Goal: Complete application form

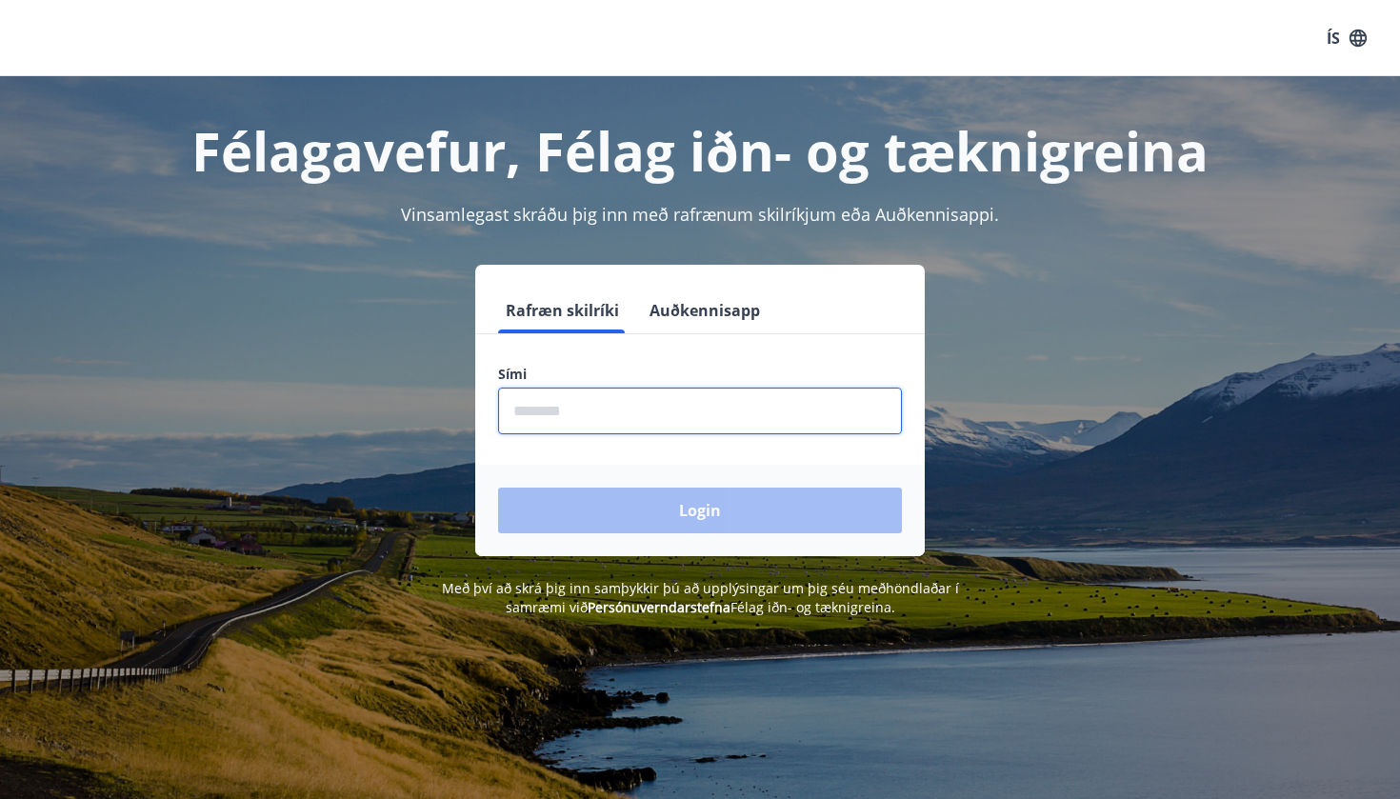
click at [565, 415] on input "phone" at bounding box center [700, 411] width 404 height 47
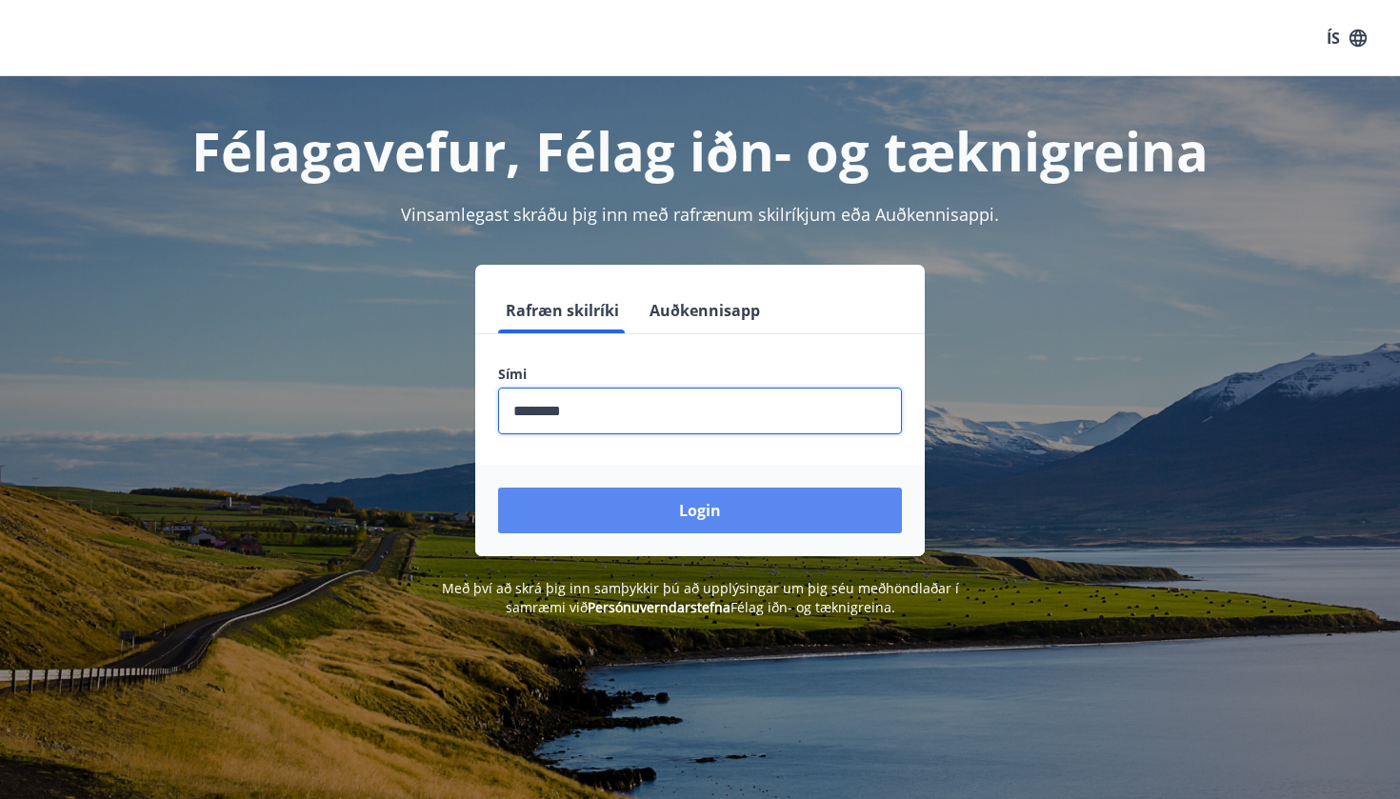
type input "********"
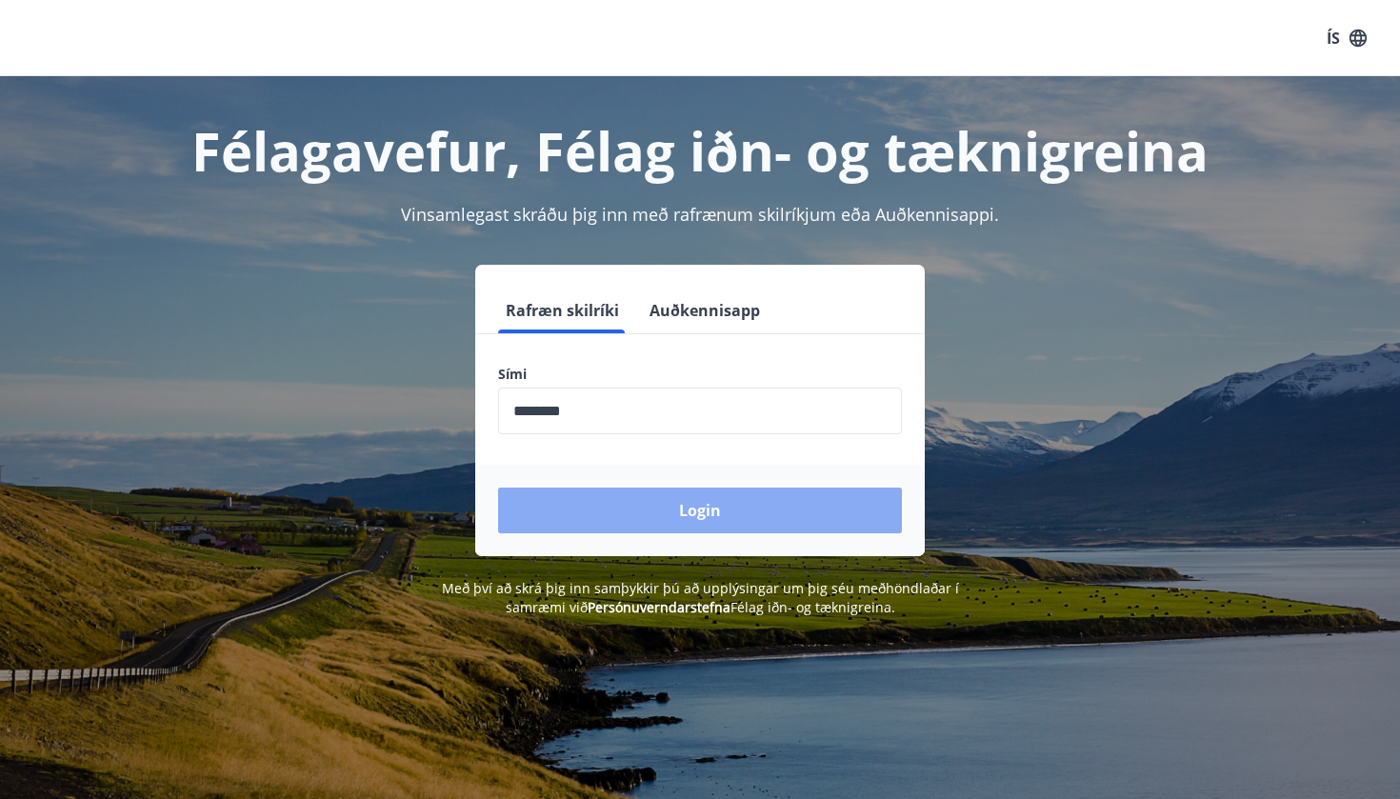
click at [633, 513] on button "Login" at bounding box center [700, 511] width 404 height 46
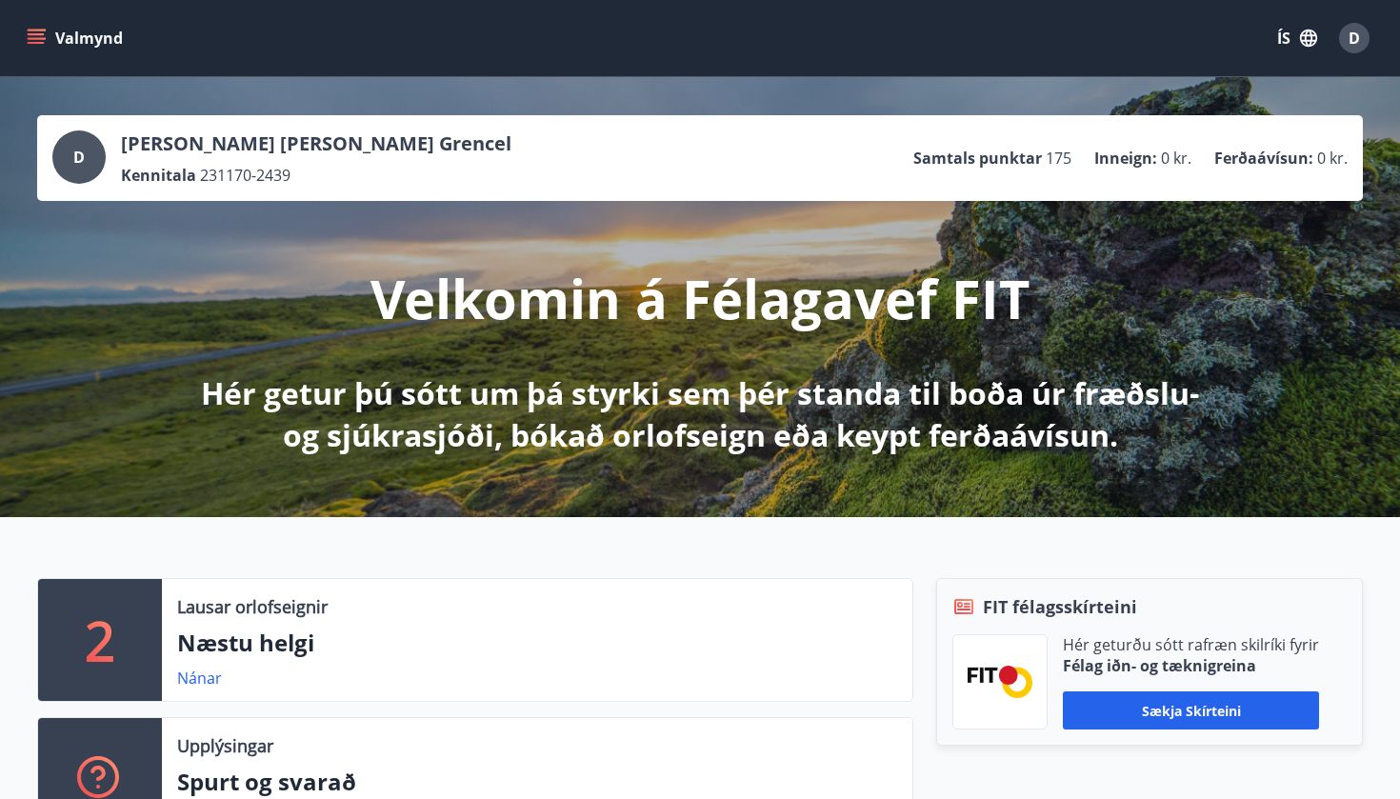
click at [34, 31] on icon "menu" at bounding box center [36, 38] width 19 height 19
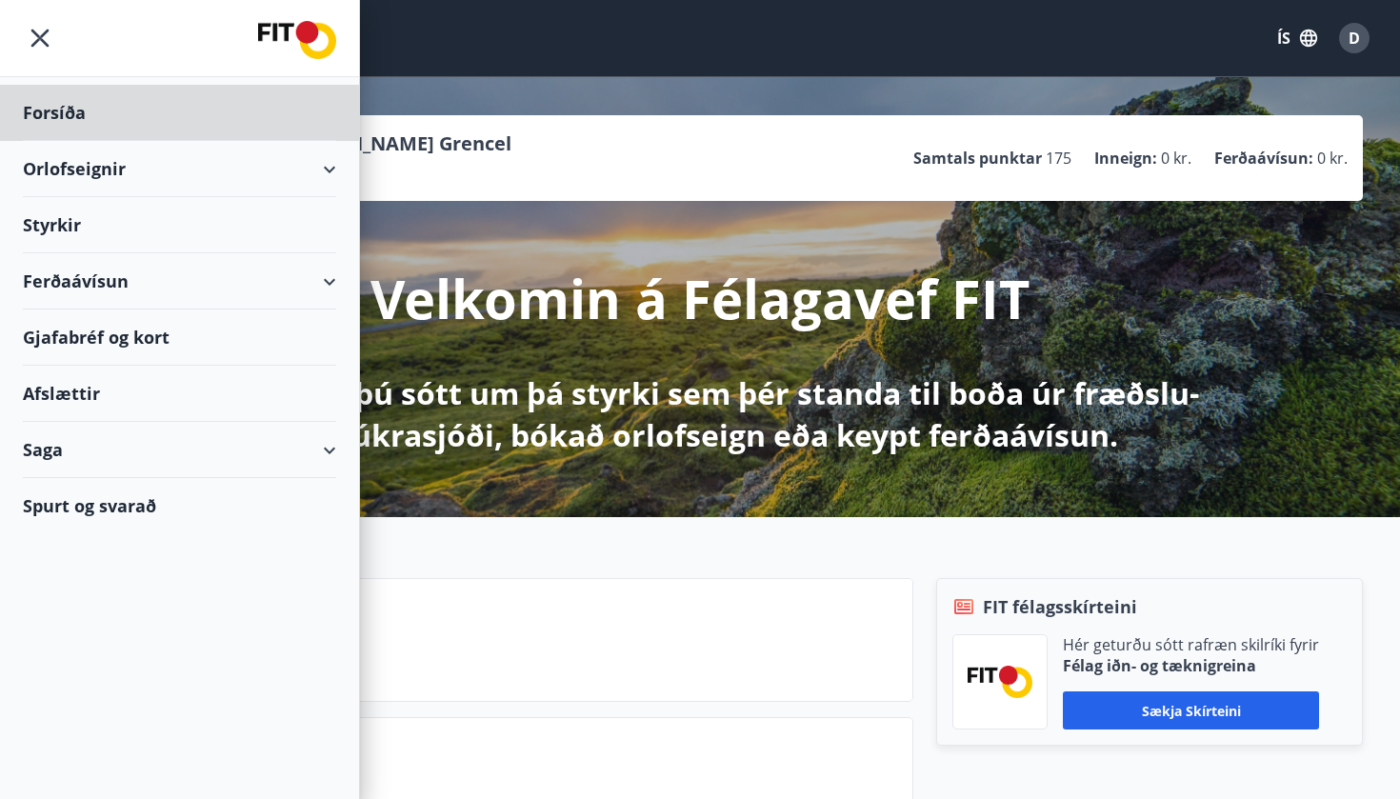
click at [62, 226] on div "Styrkir" at bounding box center [179, 225] width 313 height 56
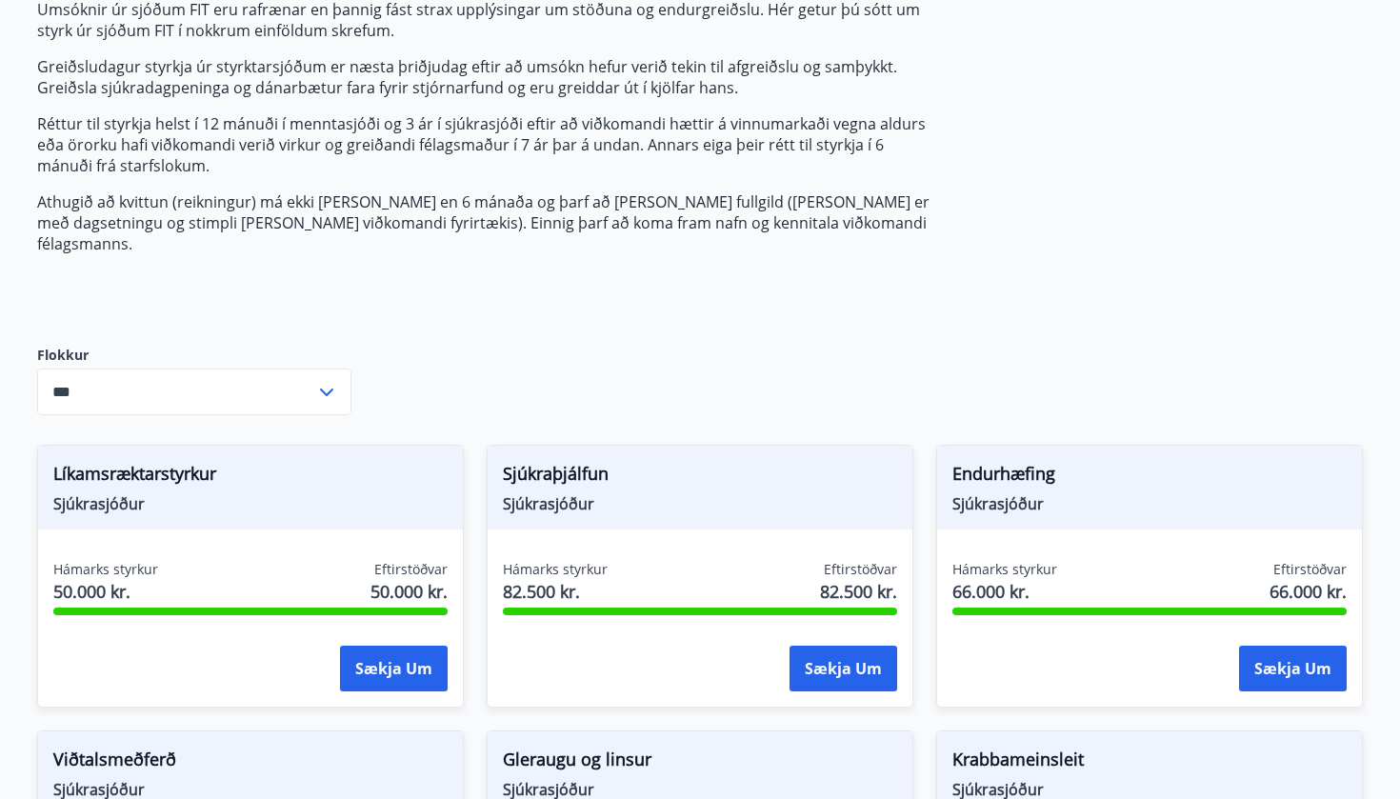
scroll to position [221, 0]
click at [327, 380] on icon at bounding box center [326, 391] width 23 height 23
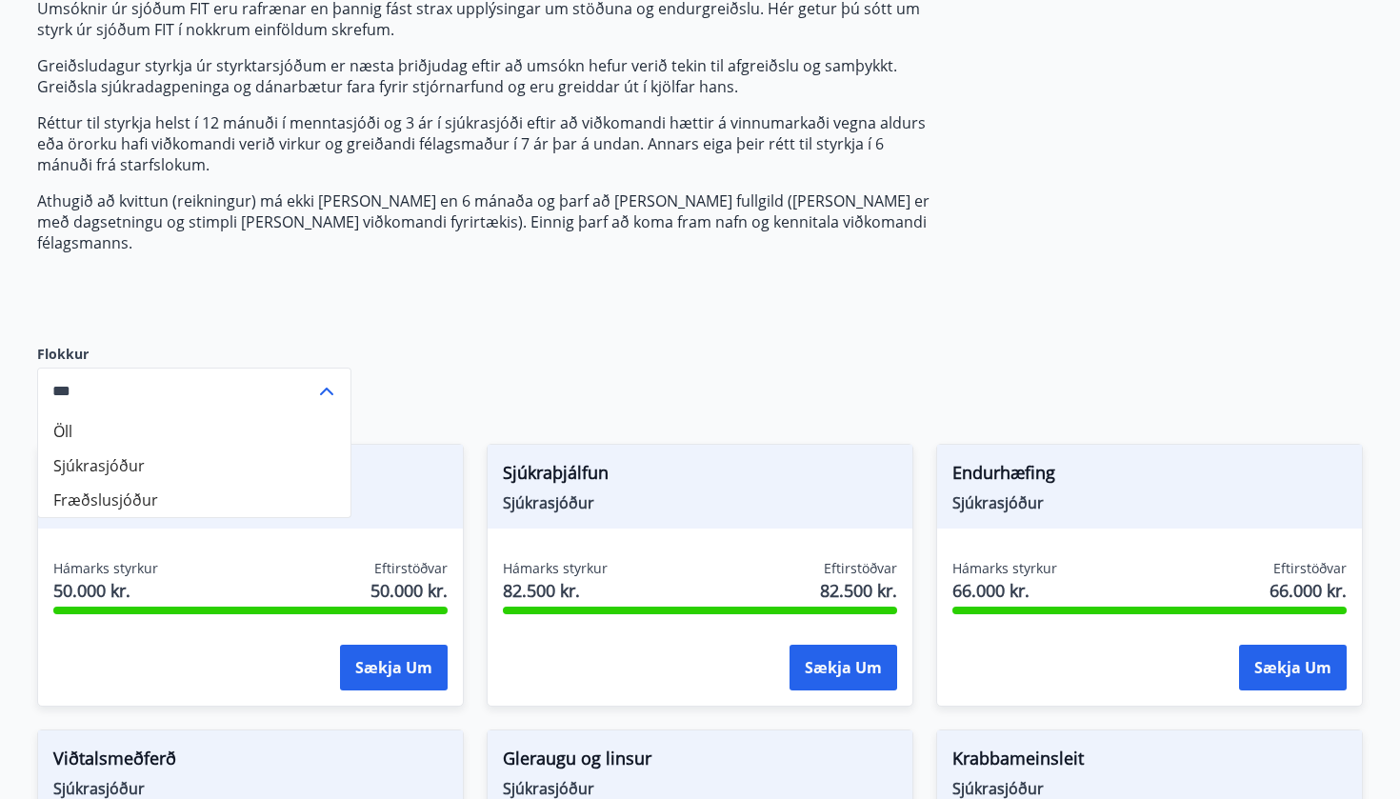
click at [217, 449] on li "Sjúkrasjóður" at bounding box center [194, 466] width 312 height 34
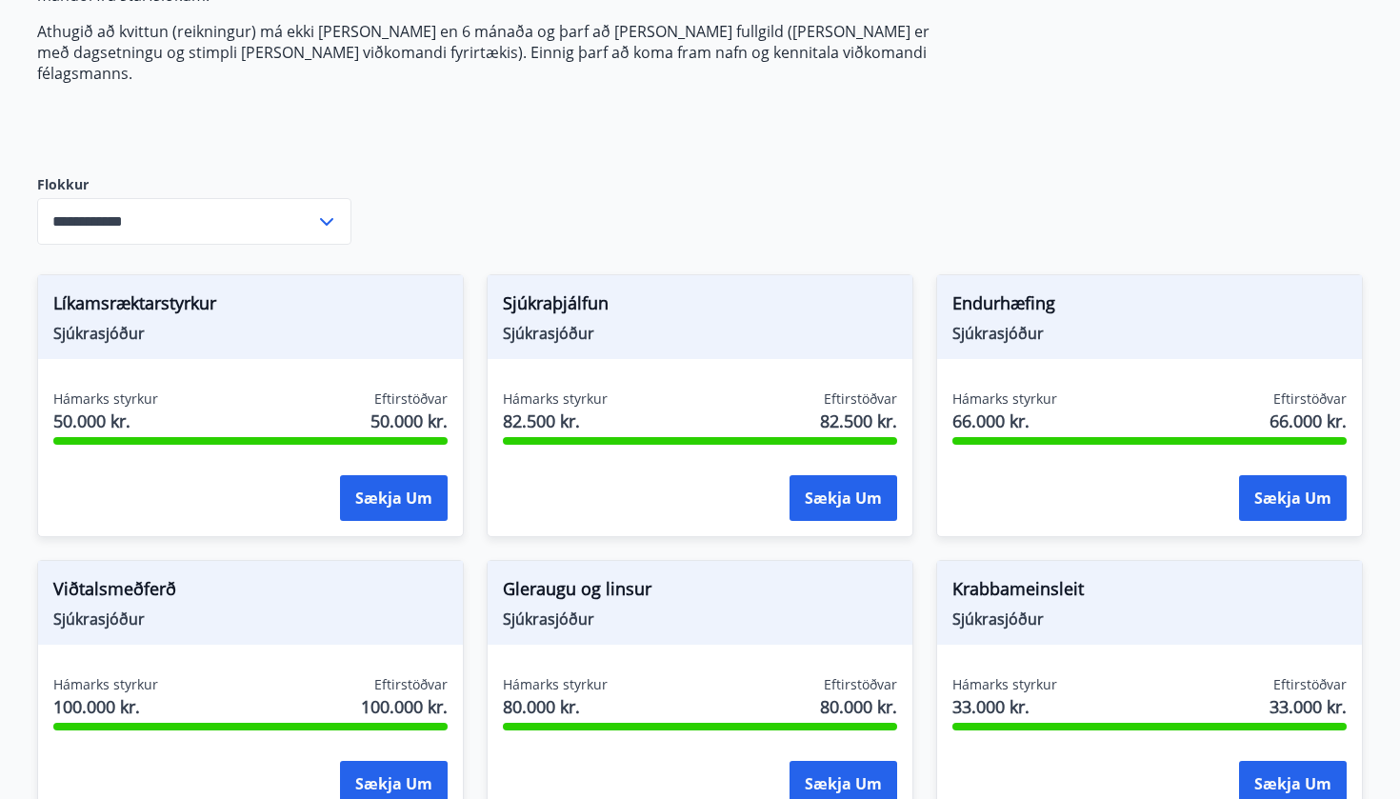
scroll to position [391, 0]
click at [322, 210] on icon at bounding box center [326, 221] width 23 height 23
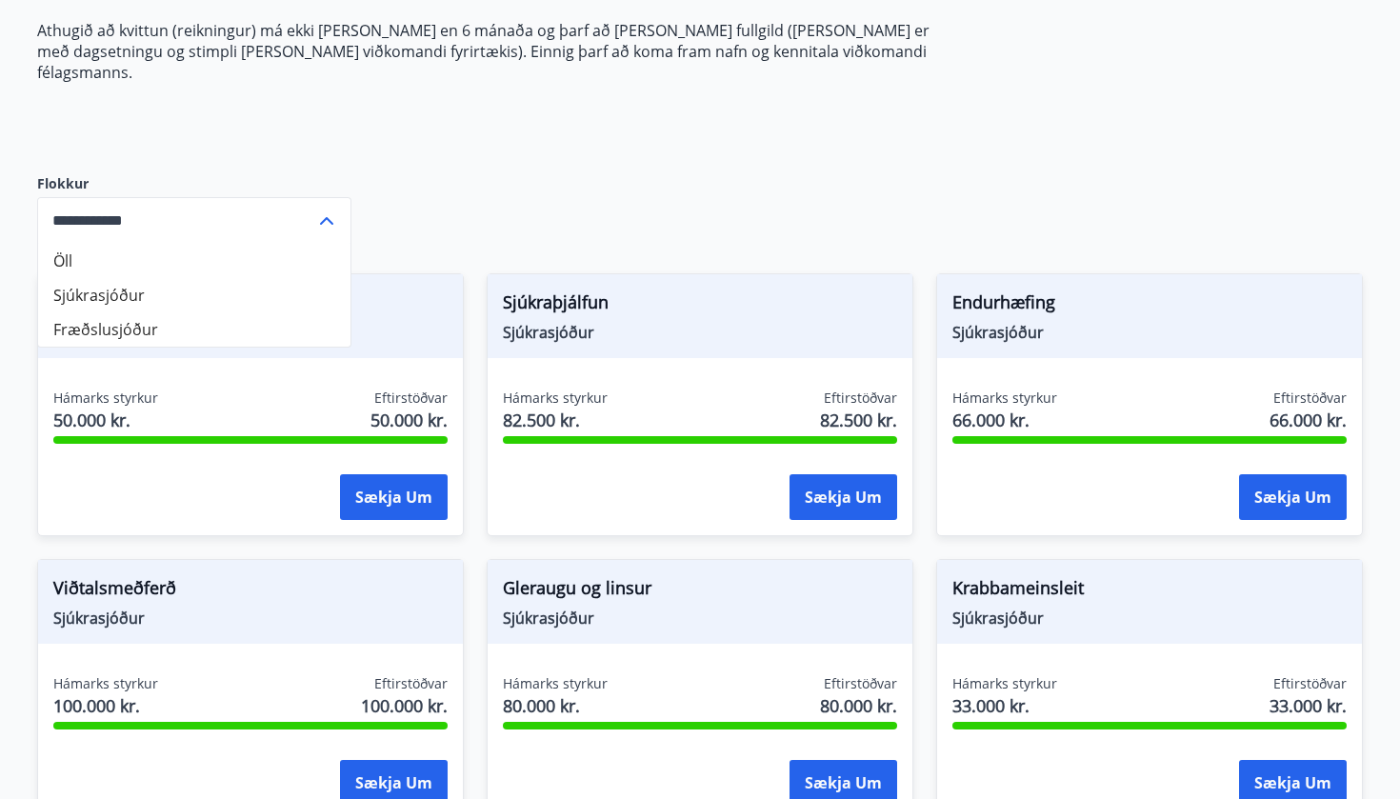
click at [279, 278] on li "Sjúkrasjóður" at bounding box center [194, 295] width 312 height 34
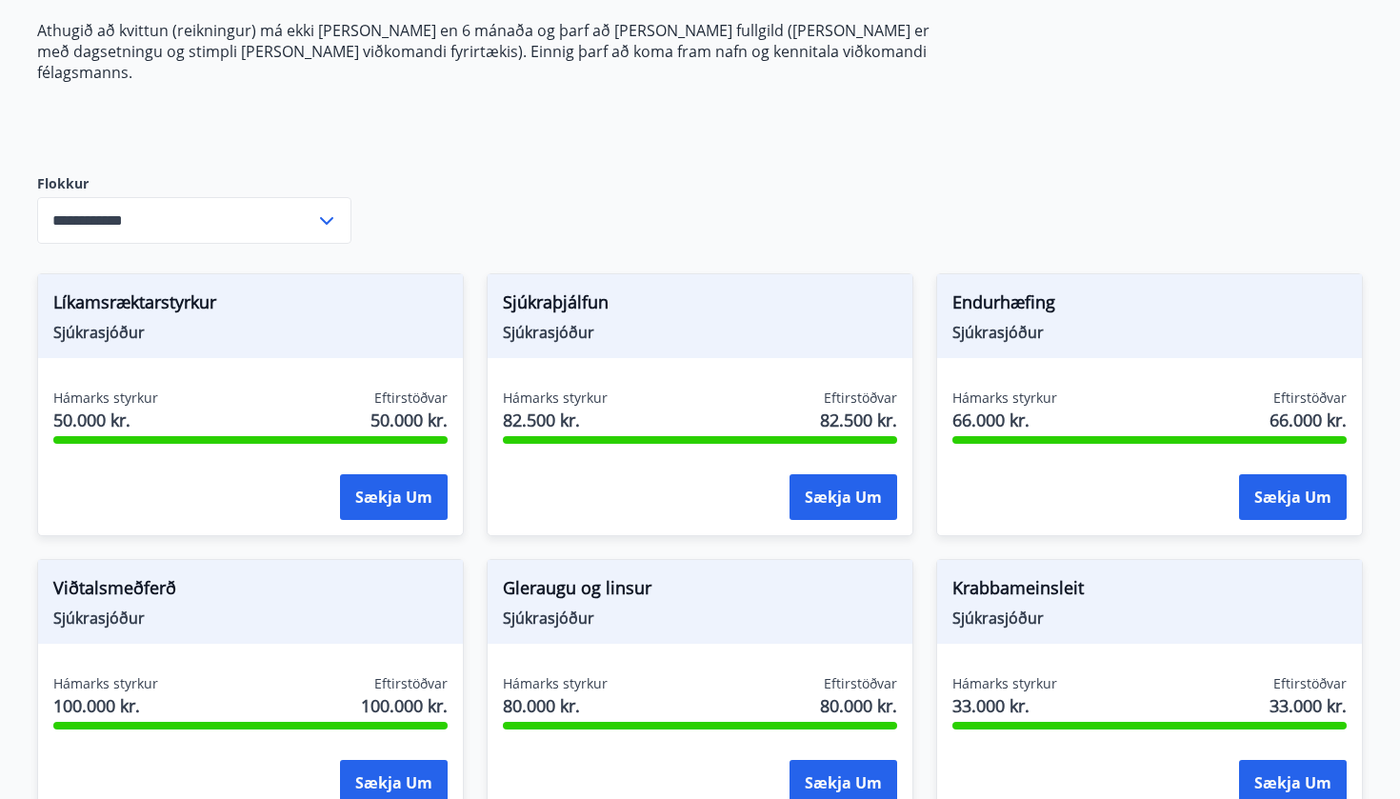
click at [329, 210] on icon at bounding box center [326, 221] width 23 height 23
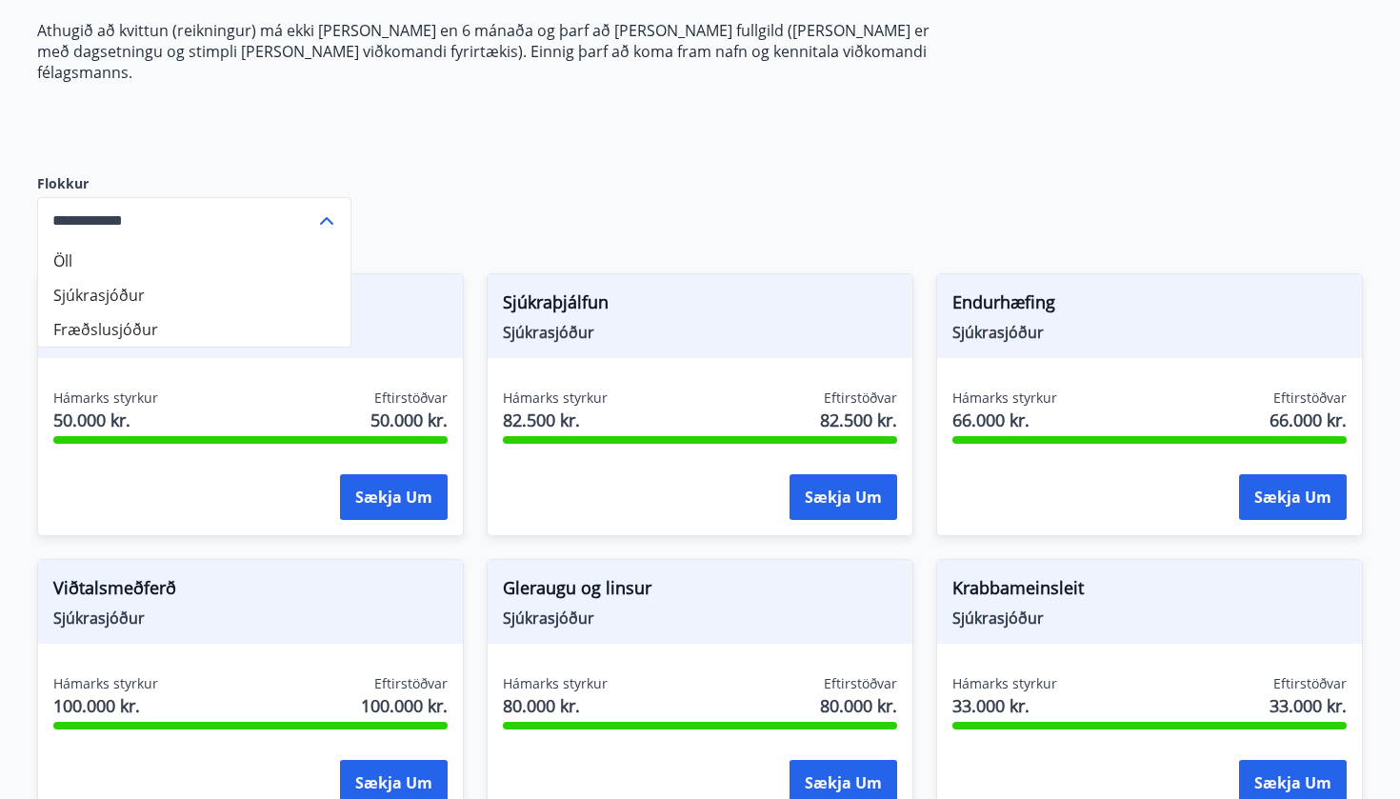
click at [253, 312] on li "Fræðslusjóður" at bounding box center [194, 329] width 312 height 34
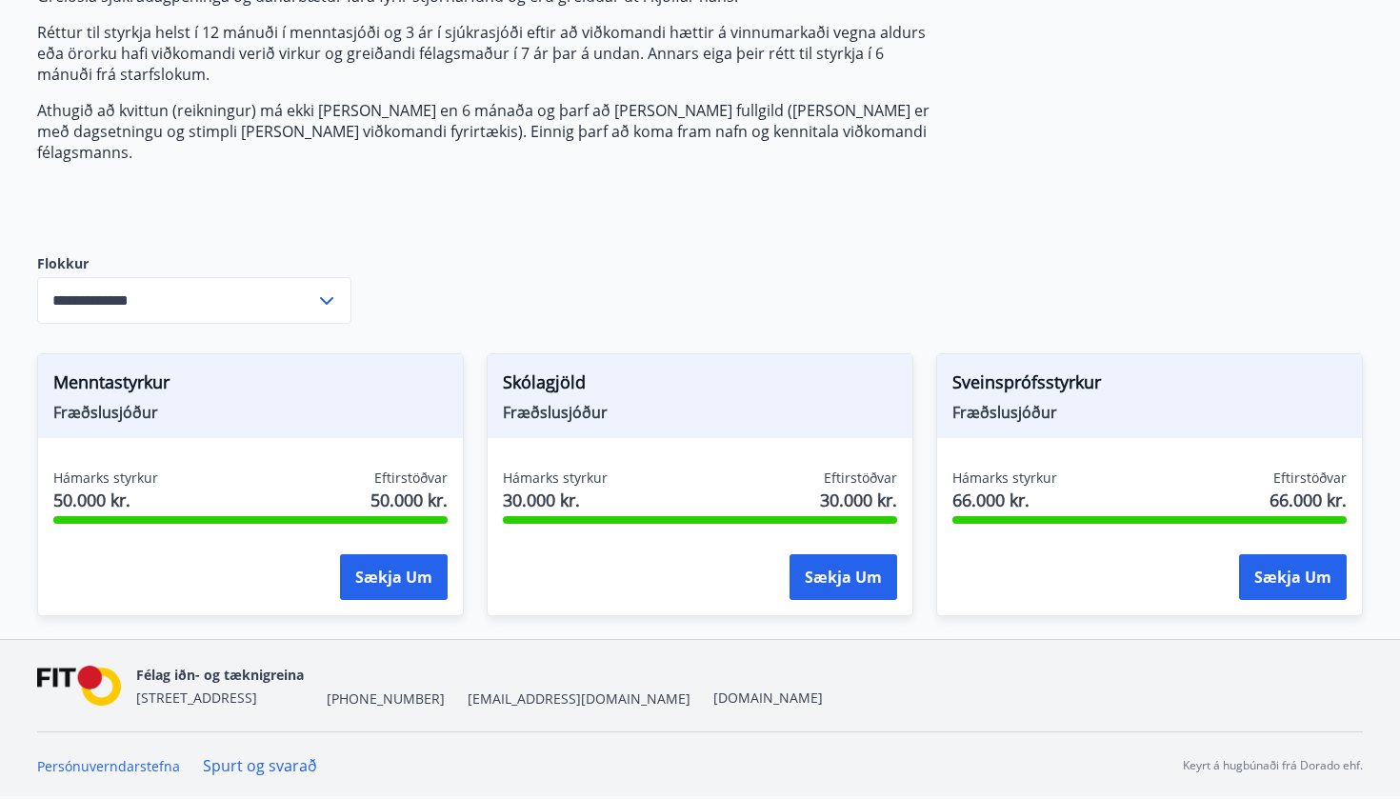
scroll to position [290, 0]
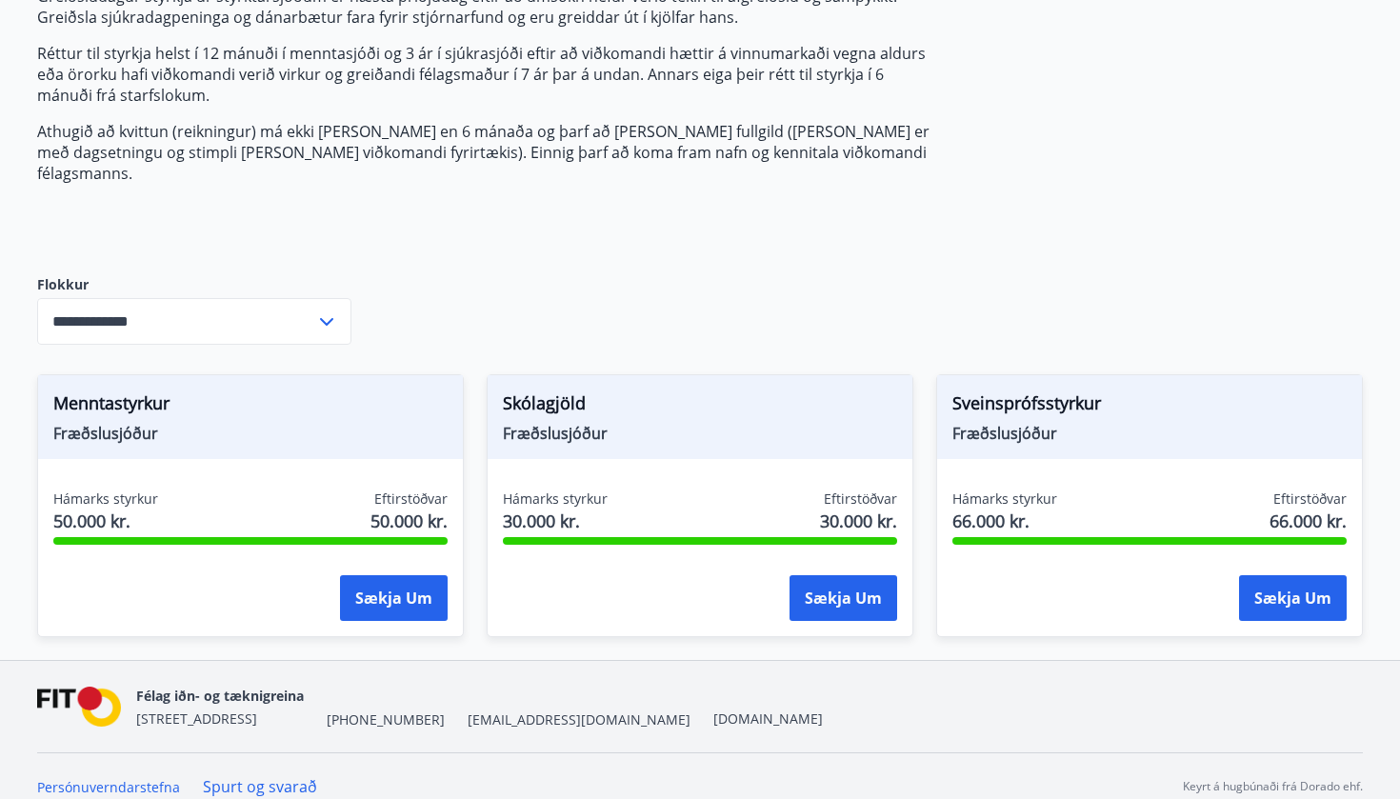
click at [327, 318] on icon at bounding box center [326, 322] width 13 height 8
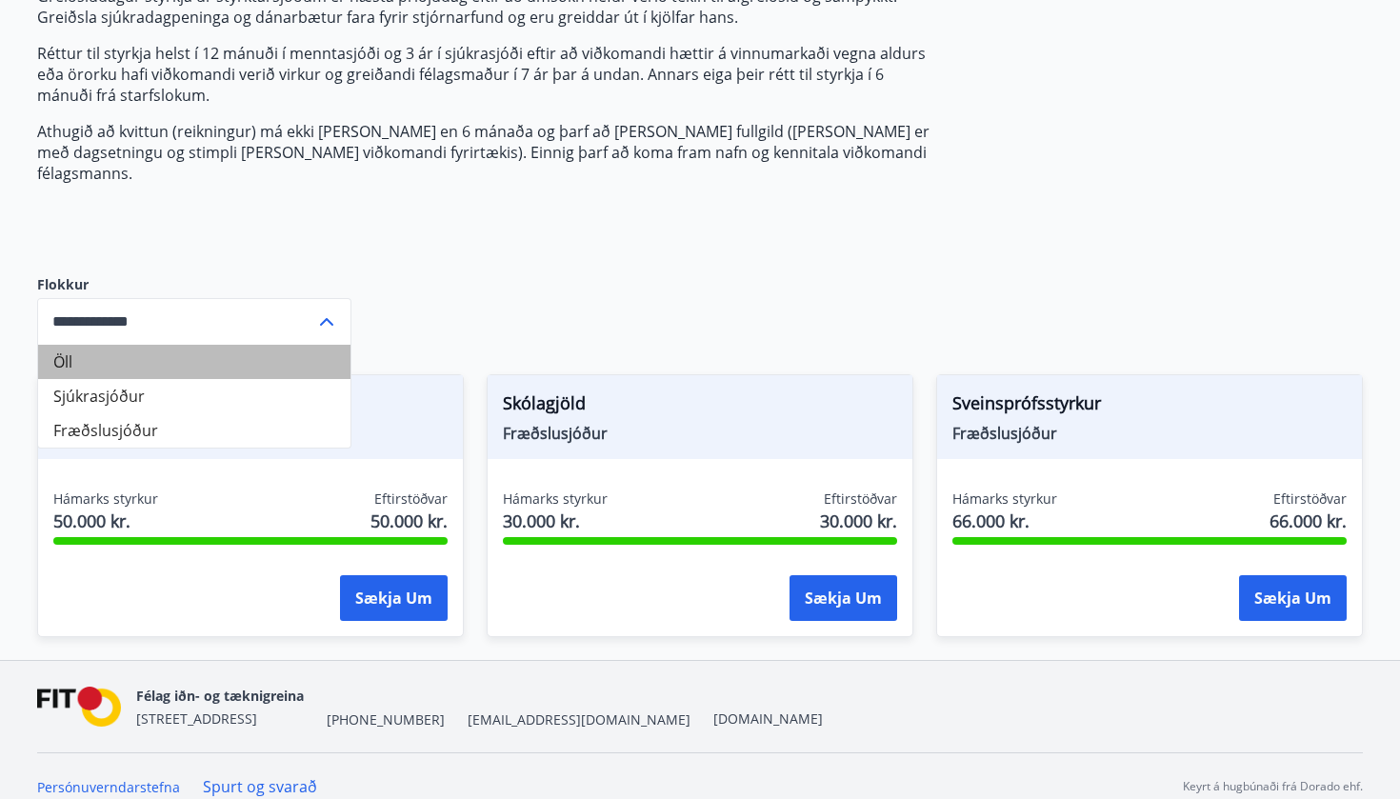
click at [264, 353] on li "Öll" at bounding box center [194, 362] width 312 height 34
type input "***"
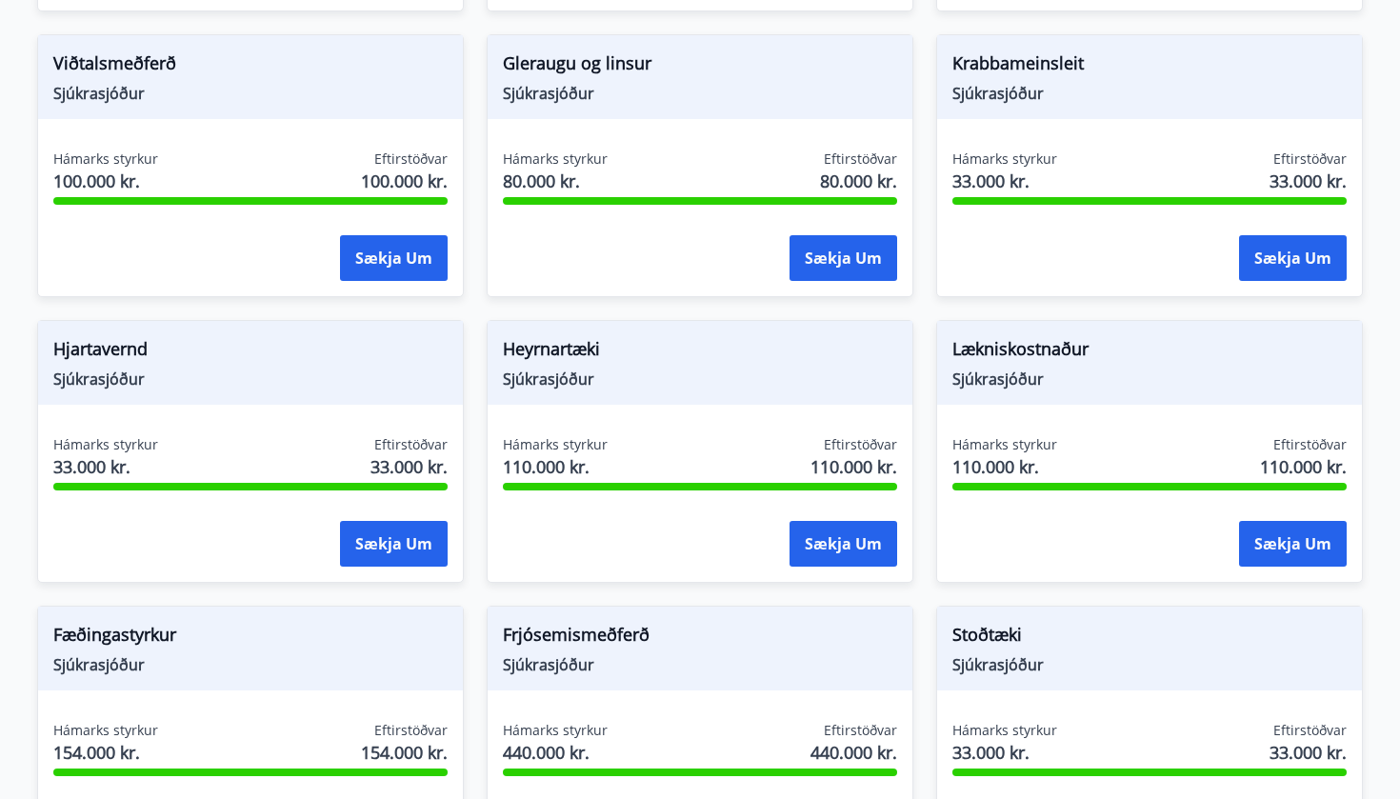
scroll to position [923, 0]
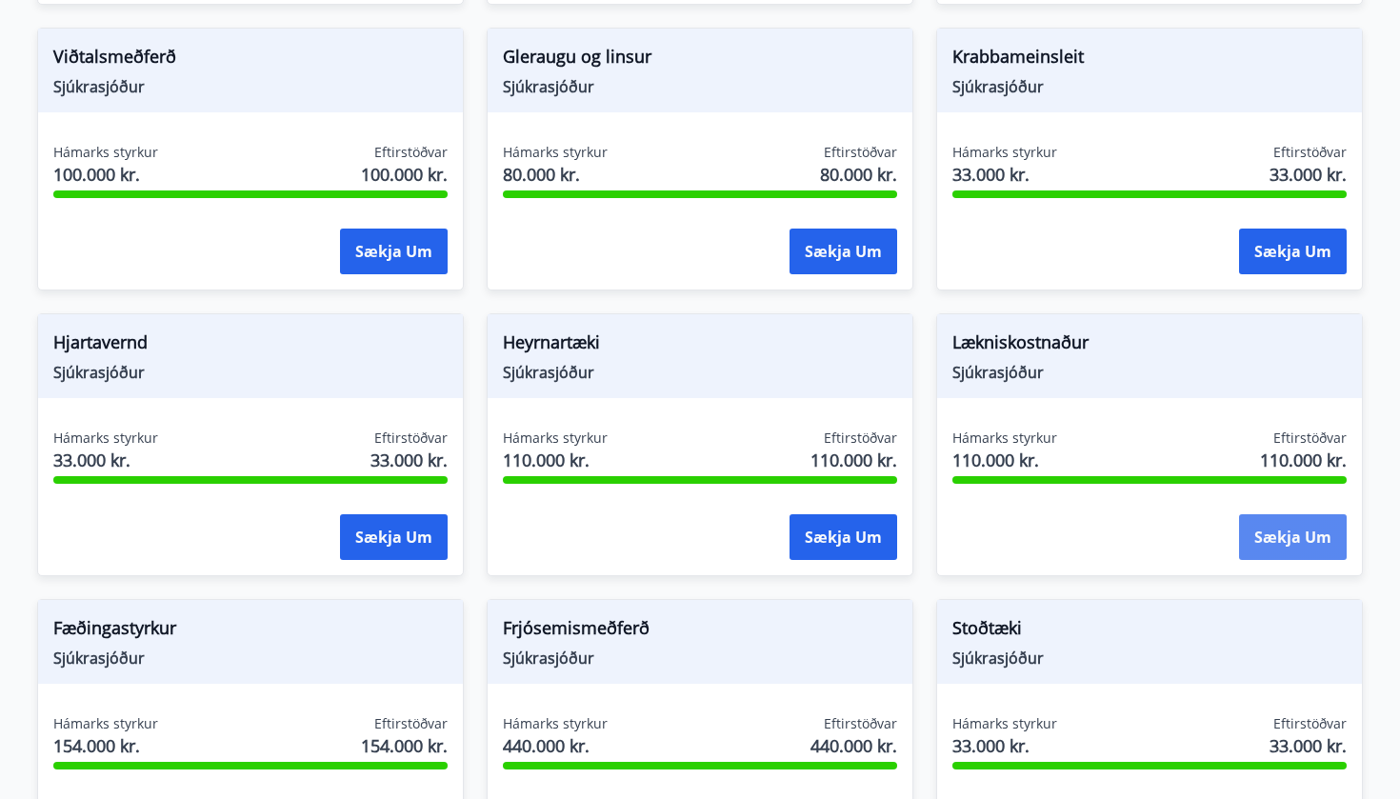
click at [1283, 514] on button "Sækja um" at bounding box center [1293, 537] width 108 height 46
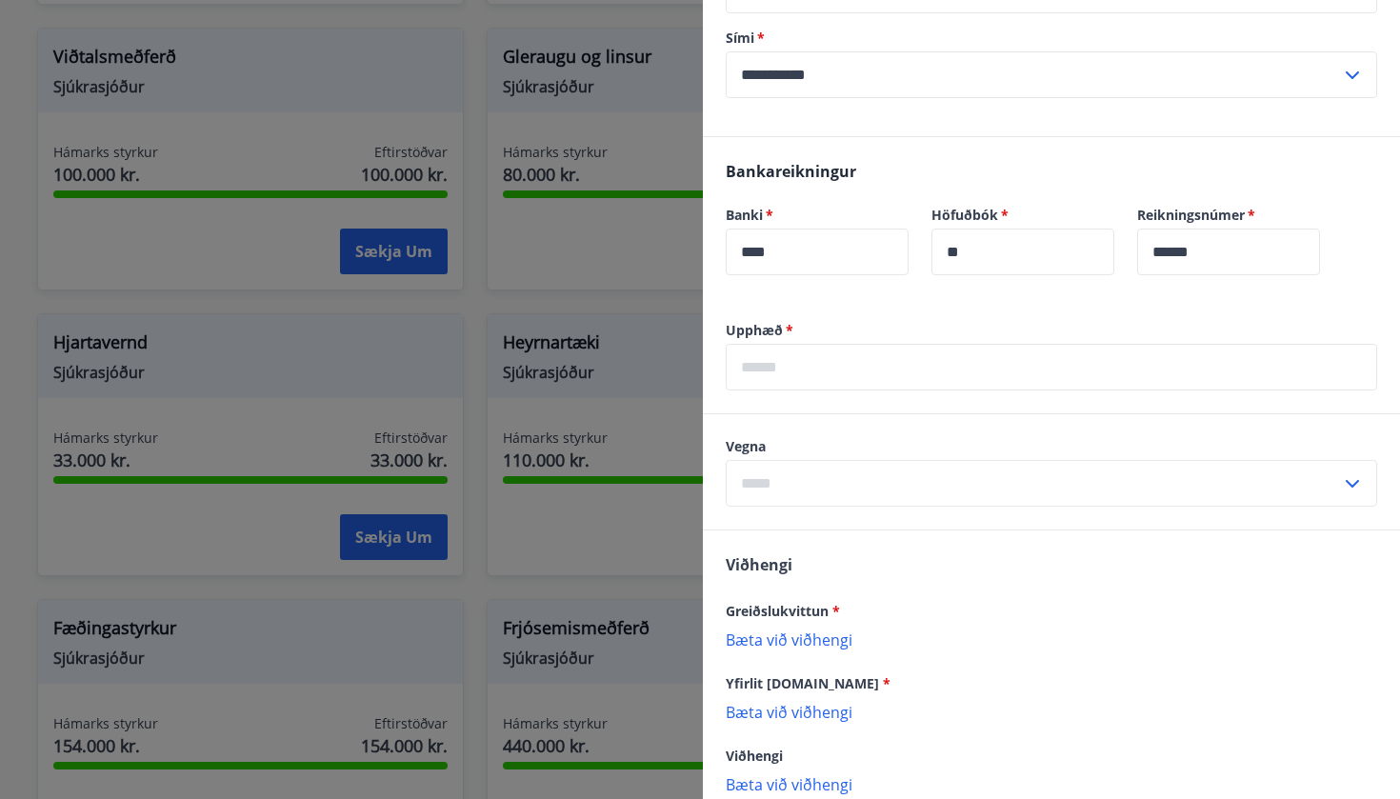
scroll to position [591, 0]
click at [1356, 488] on icon at bounding box center [1352, 484] width 23 height 23
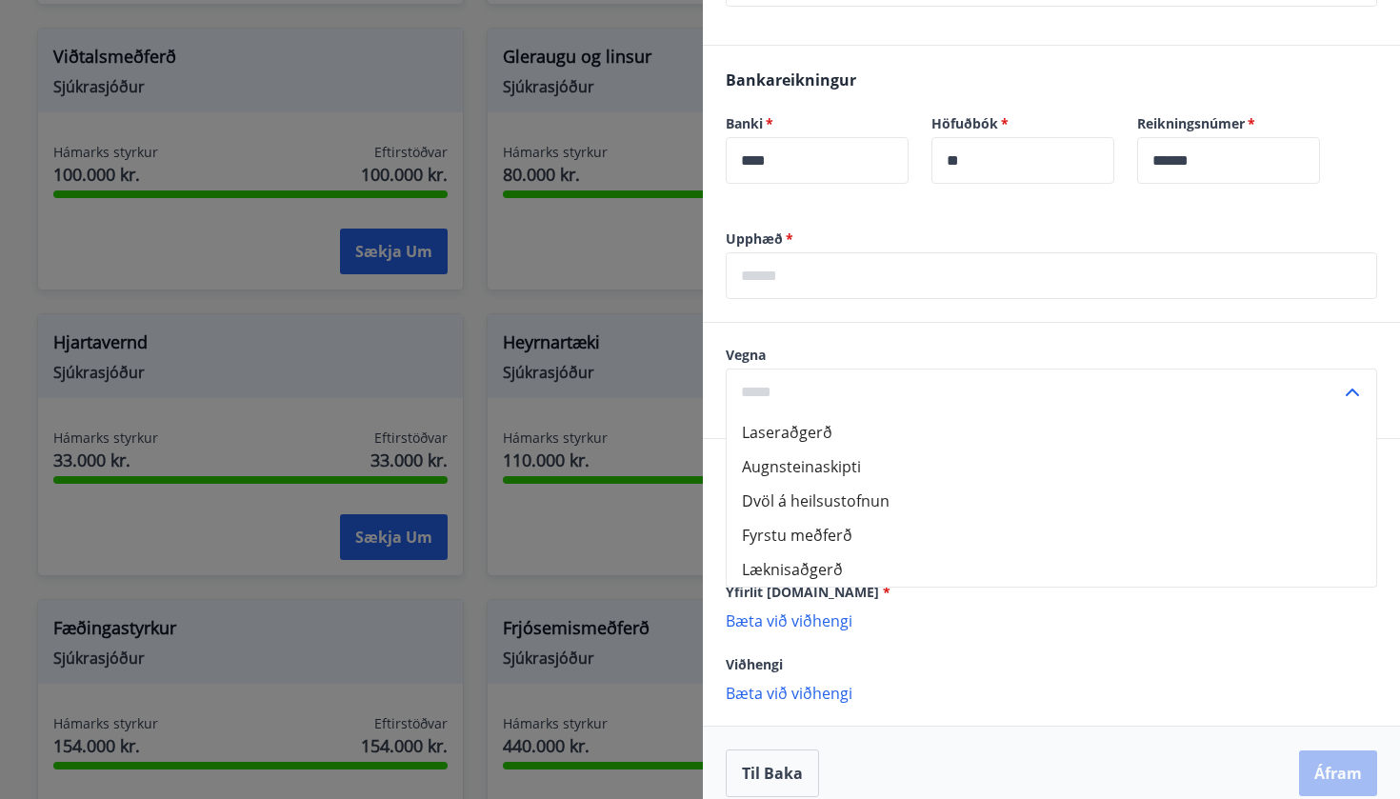
scroll to position [687, 0]
click at [898, 620] on p "Bæta við viðhengi" at bounding box center [1051, 617] width 651 height 19
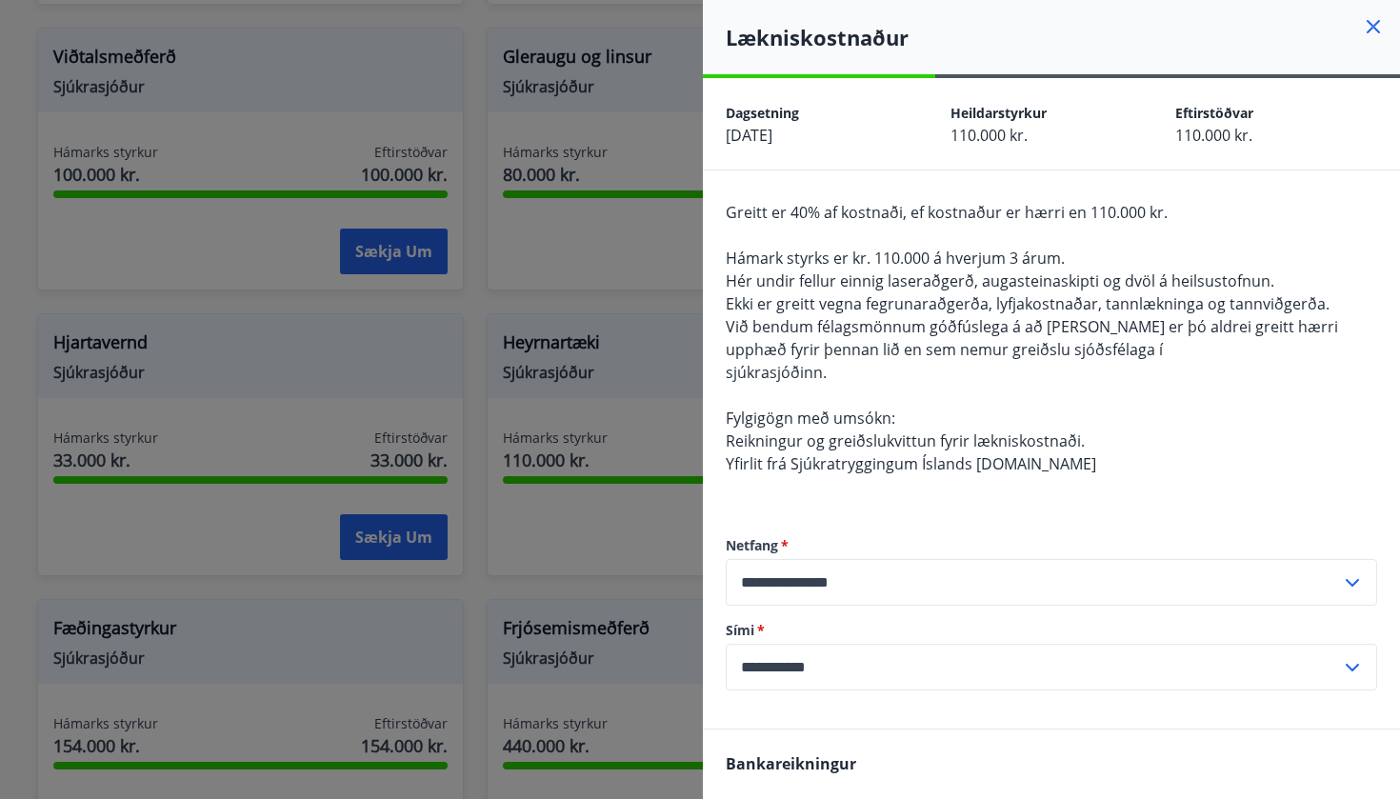
scroll to position [0, 0]
click at [1374, 26] on icon at bounding box center [1373, 26] width 13 height 13
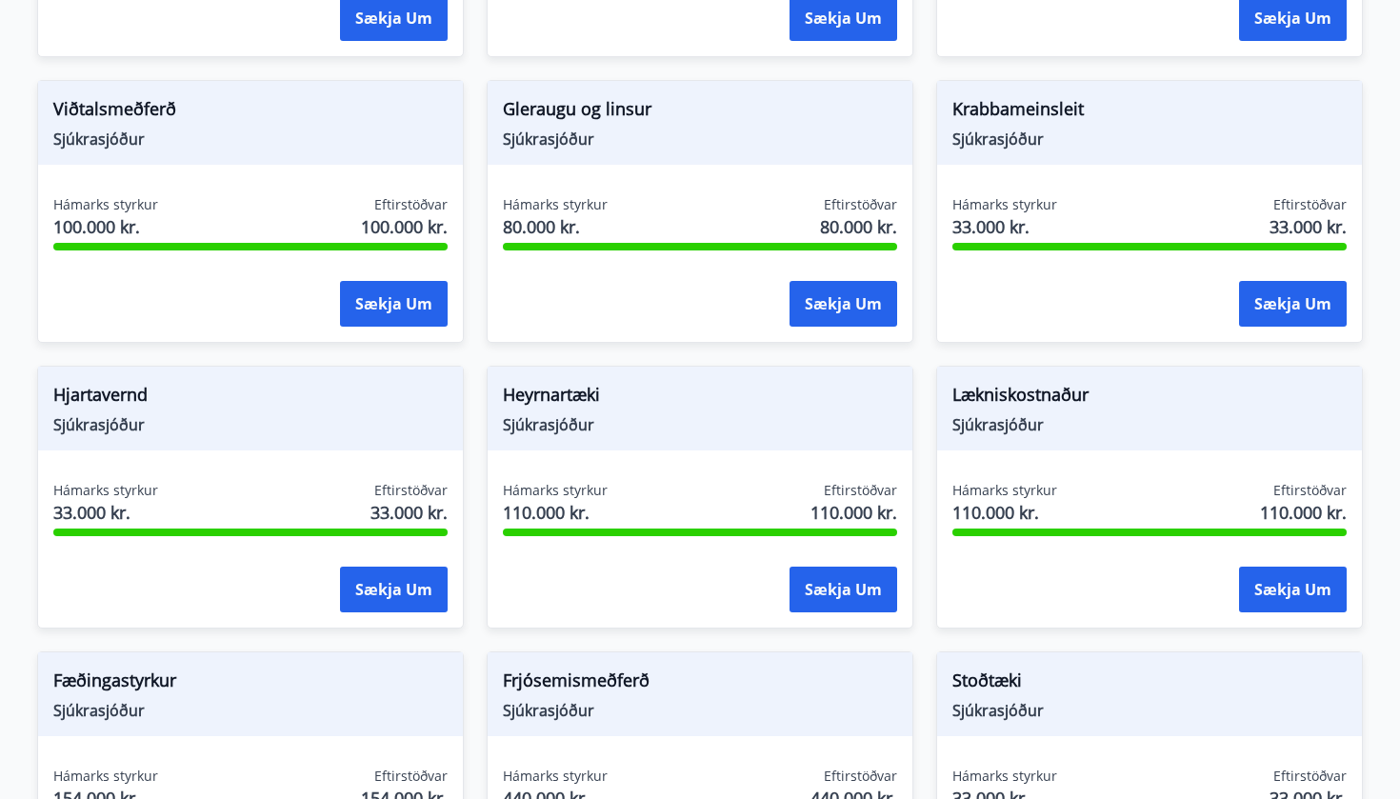
scroll to position [872, 0]
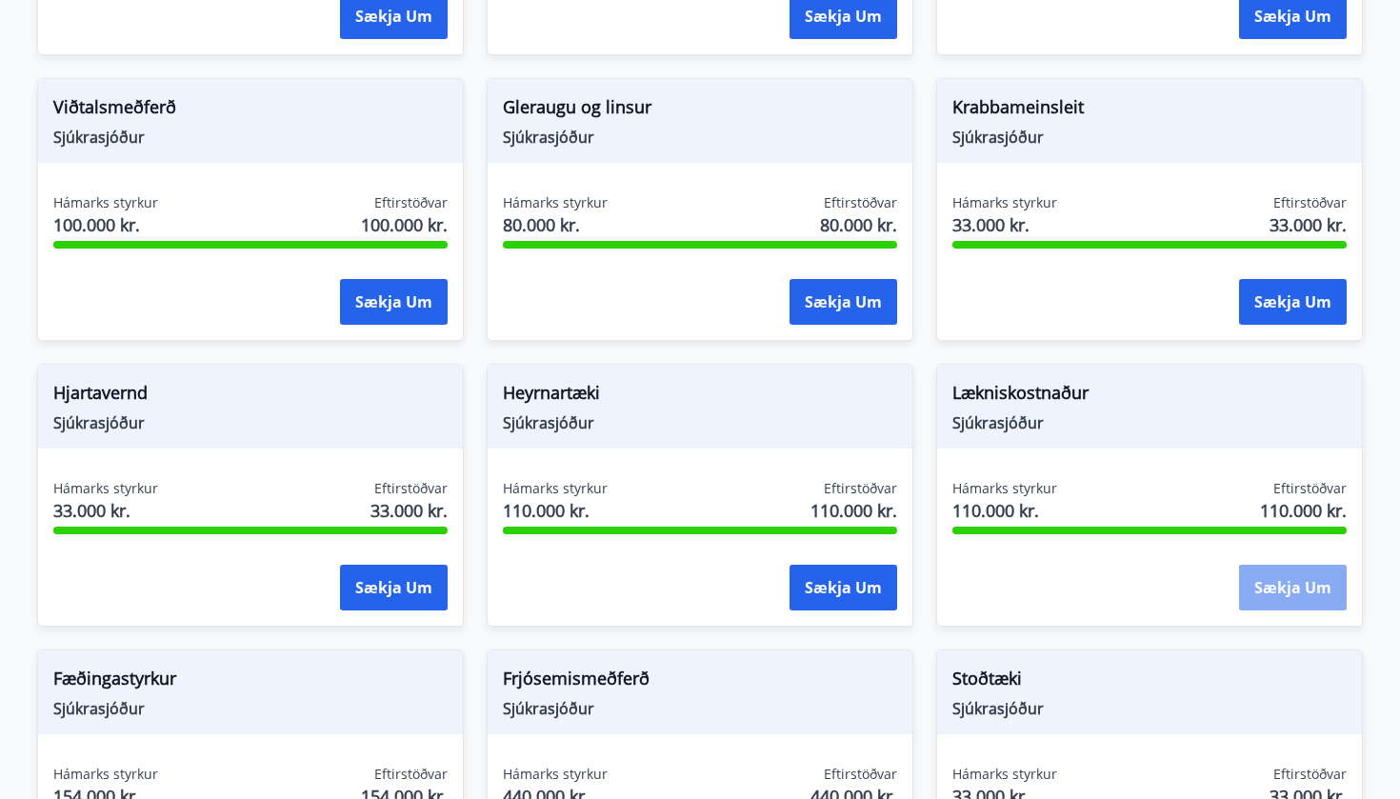
click at [1300, 569] on button "Sækja um" at bounding box center [1293, 588] width 108 height 46
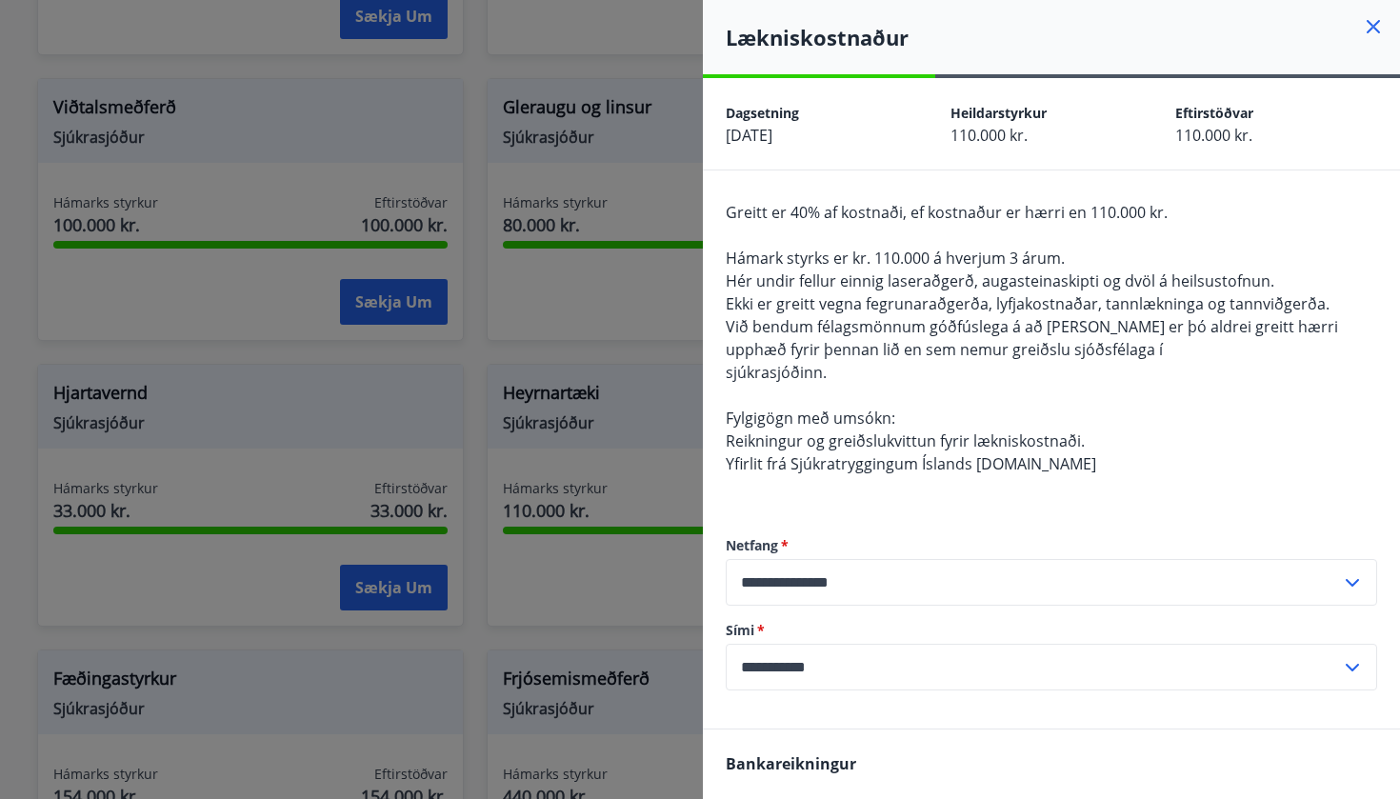
scroll to position [0, 0]
click at [1372, 26] on icon at bounding box center [1373, 26] width 13 height 13
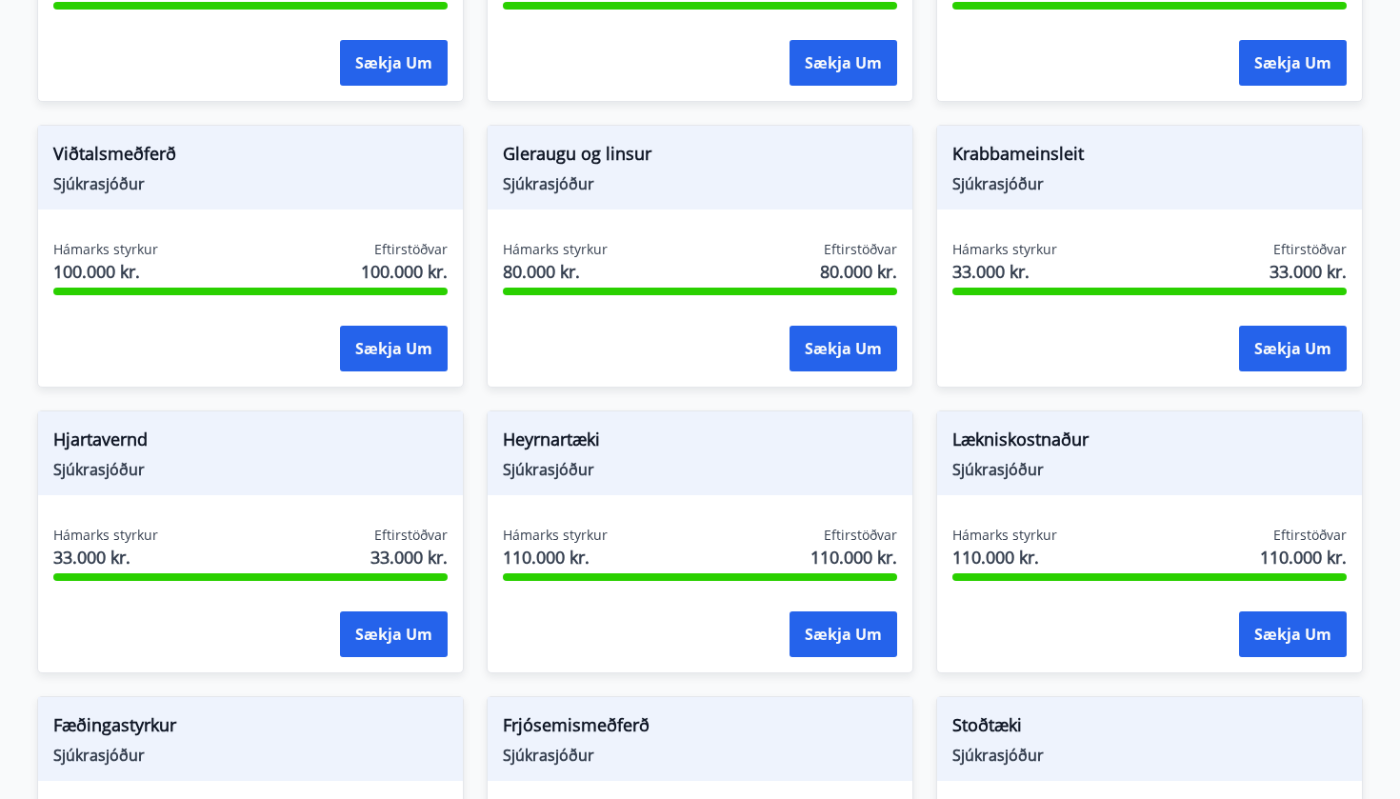
scroll to position [830, 0]
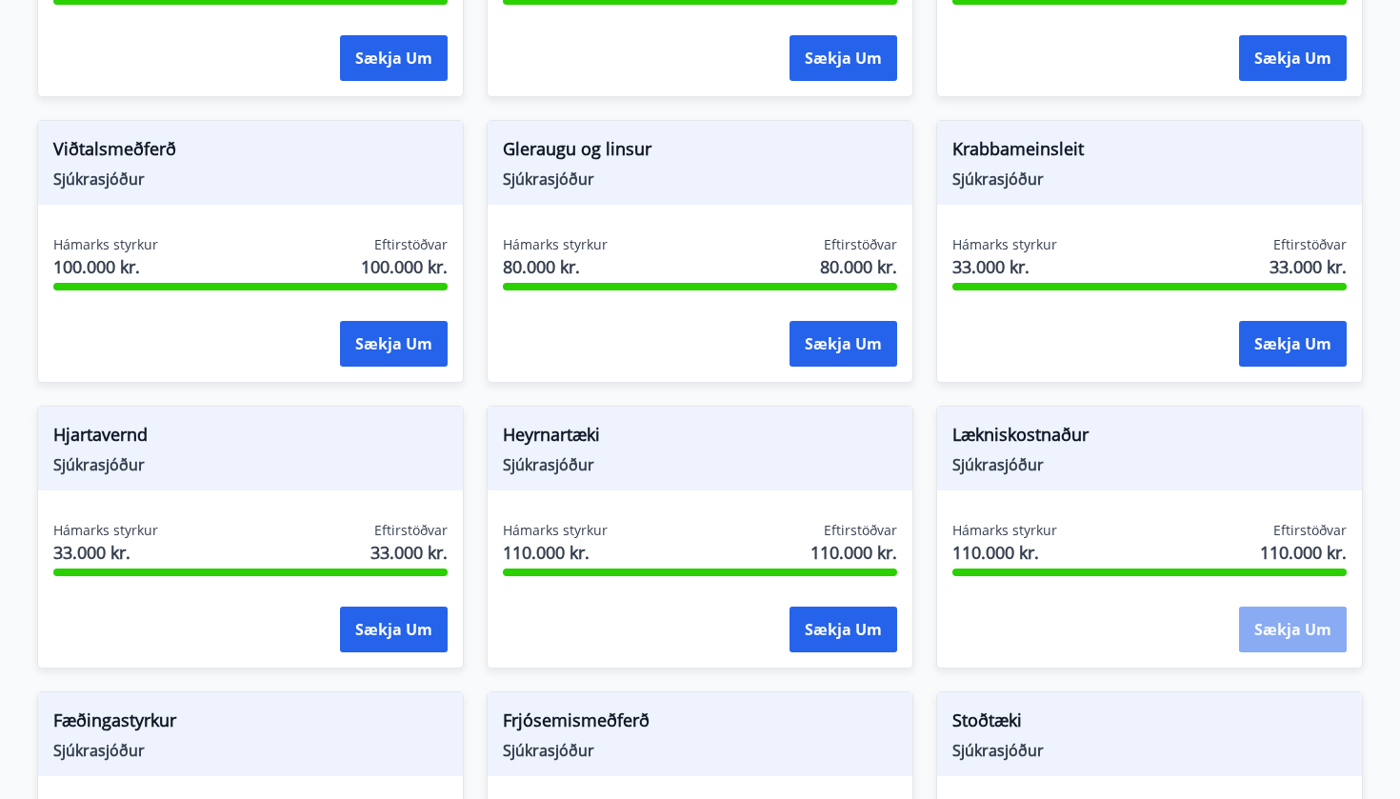
click at [1285, 607] on button "Sækja um" at bounding box center [1293, 630] width 108 height 46
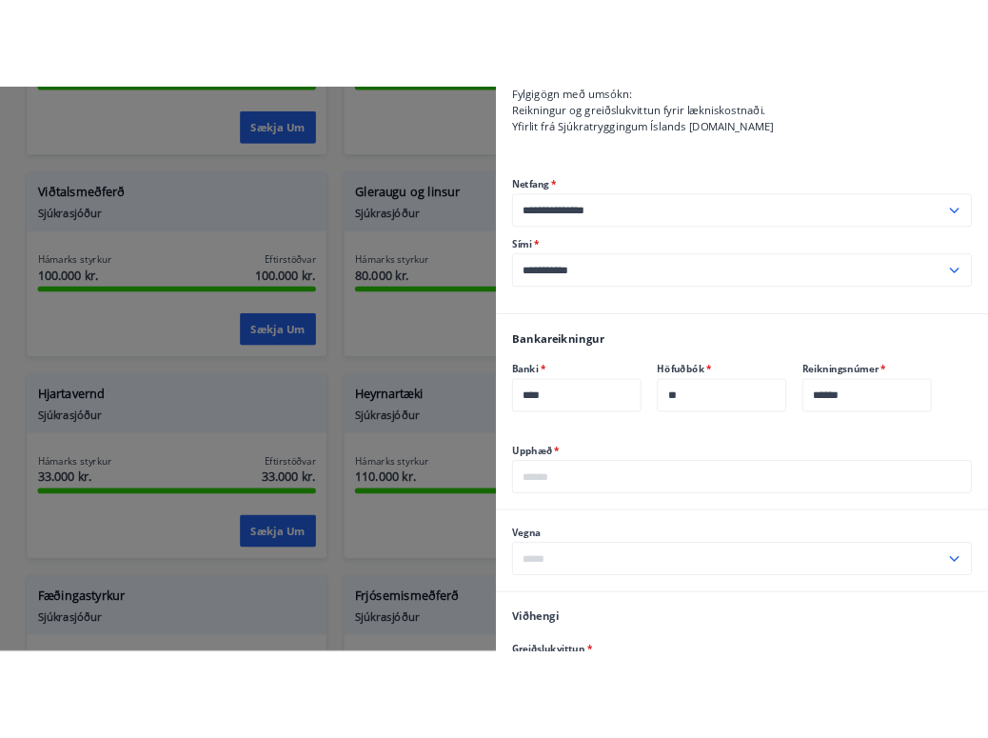
scroll to position [431, 0]
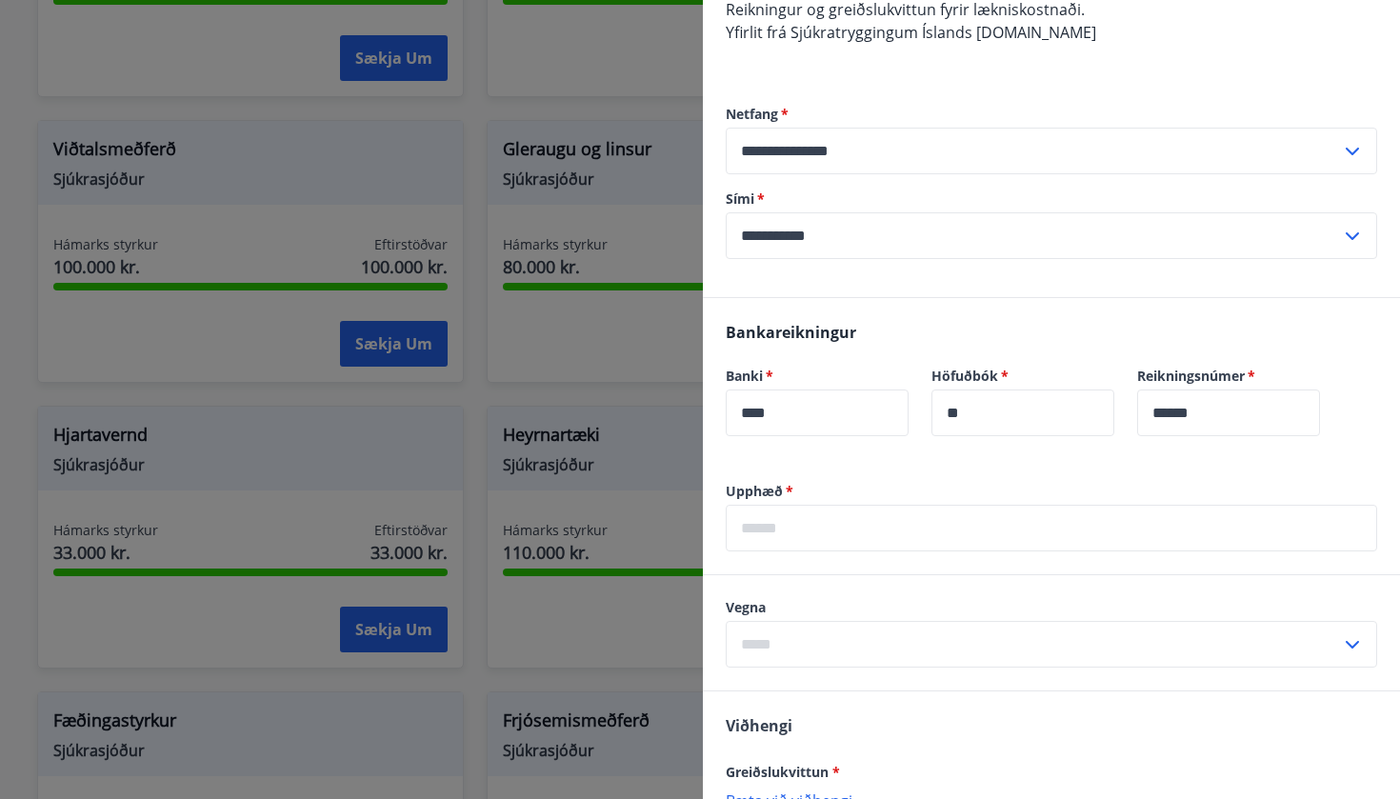
click at [799, 531] on input "text" at bounding box center [1051, 528] width 651 height 47
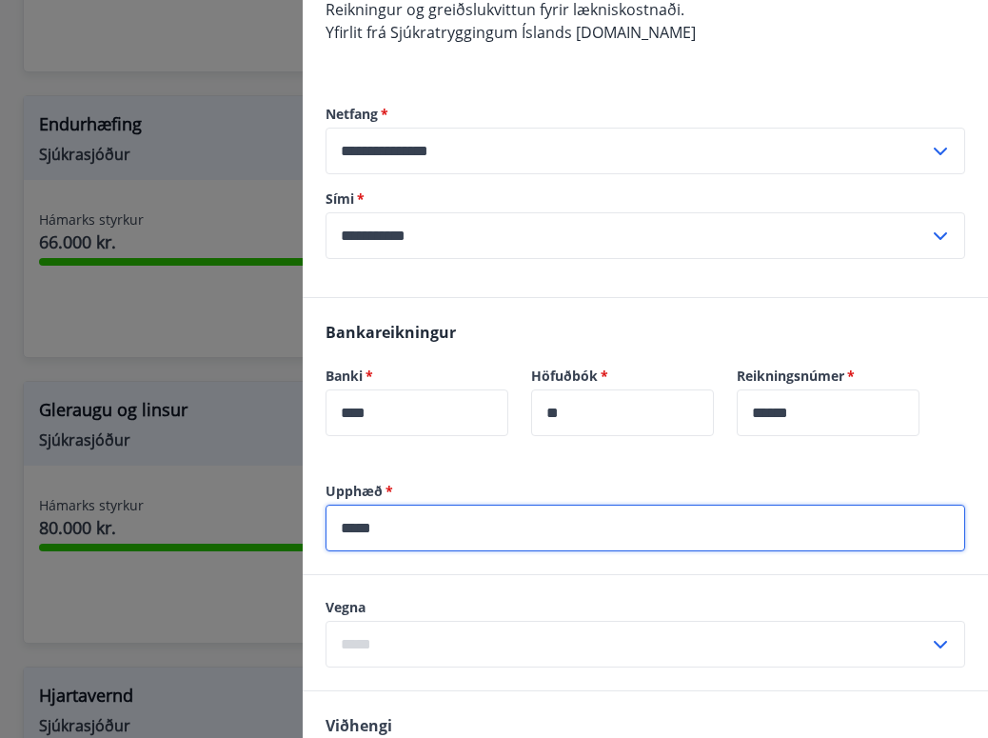
type input "*****"
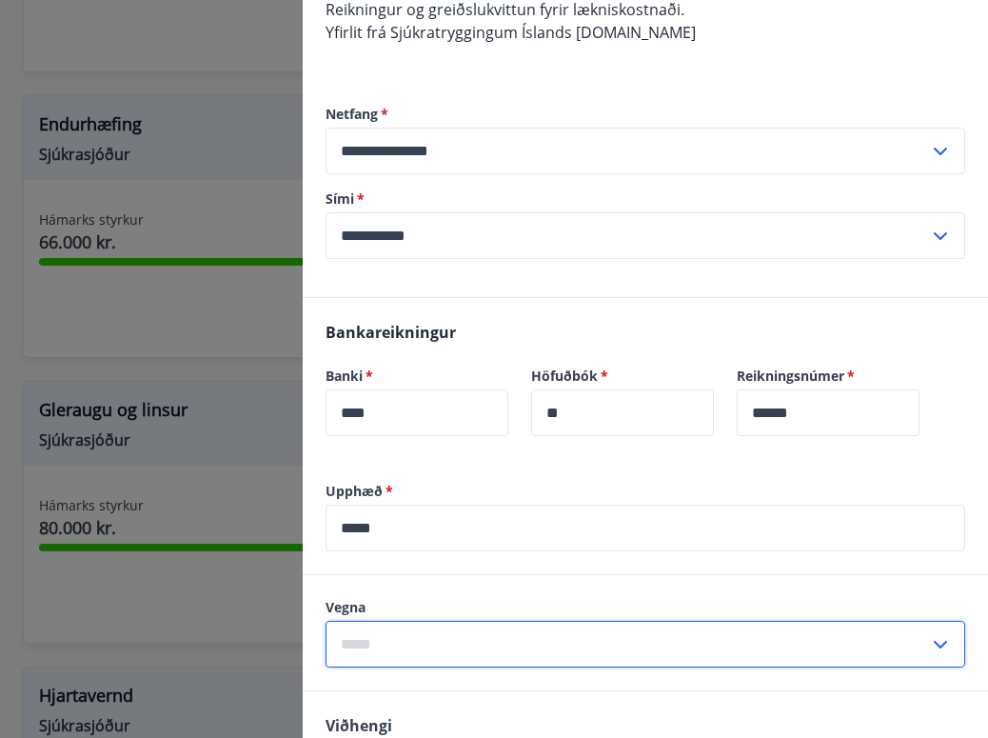
click at [617, 645] on input "text" at bounding box center [628, 644] width 604 height 47
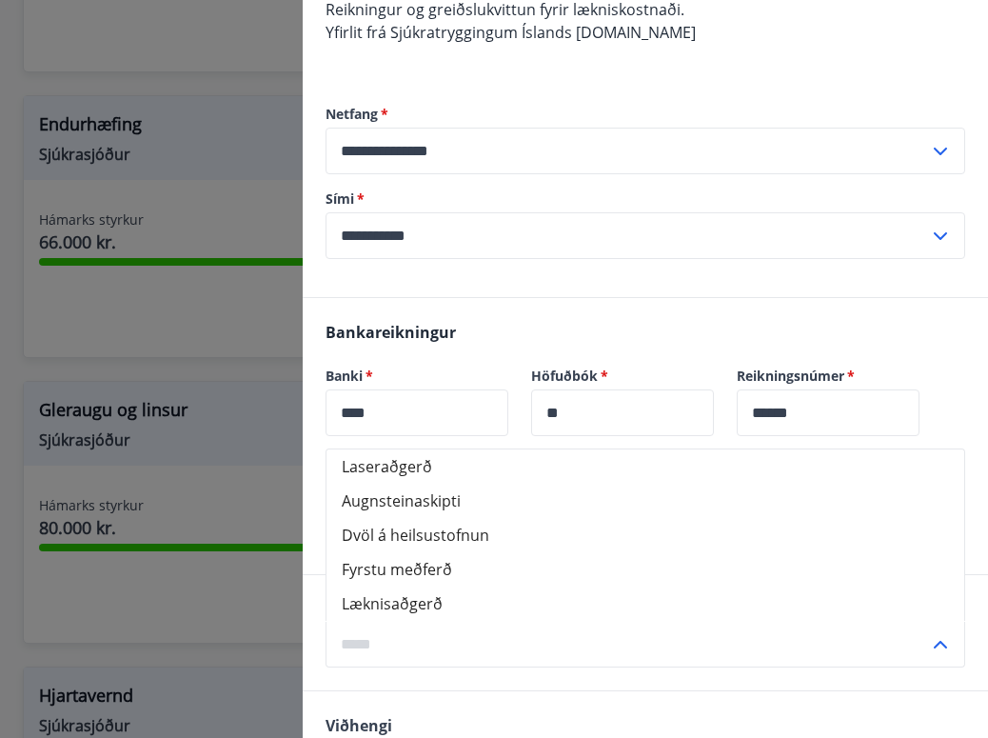
click at [428, 605] on li "Læknisaðgerð" at bounding box center [646, 604] width 638 height 34
type input "**********"
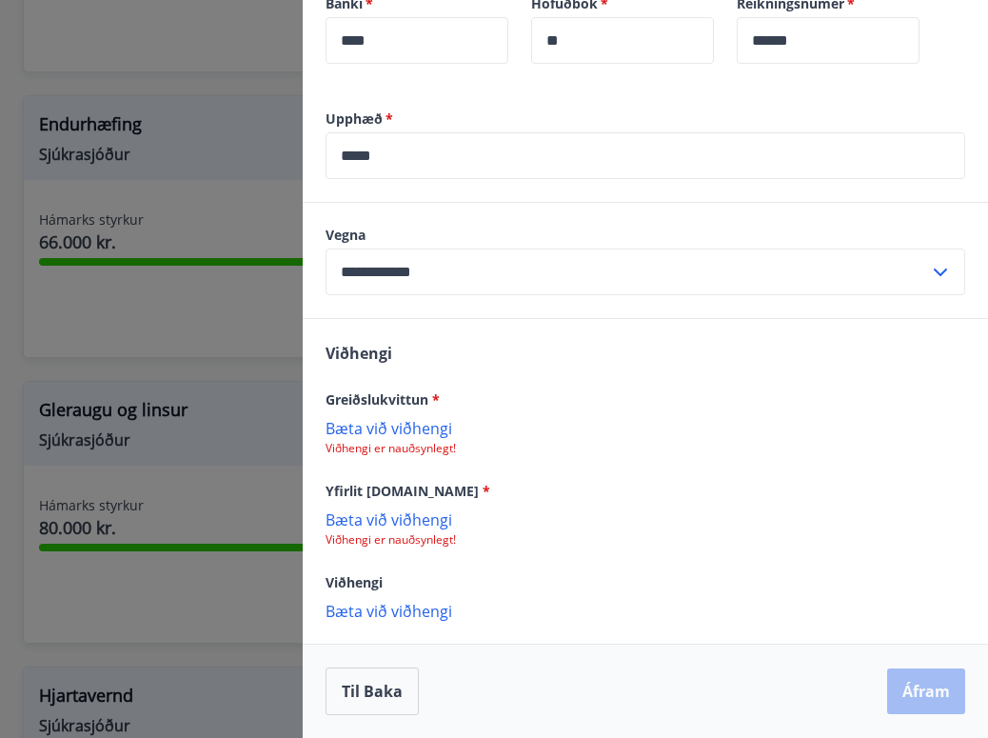
scroll to position [804, 0]
click at [373, 698] on button "Til baka" at bounding box center [372, 692] width 93 height 48
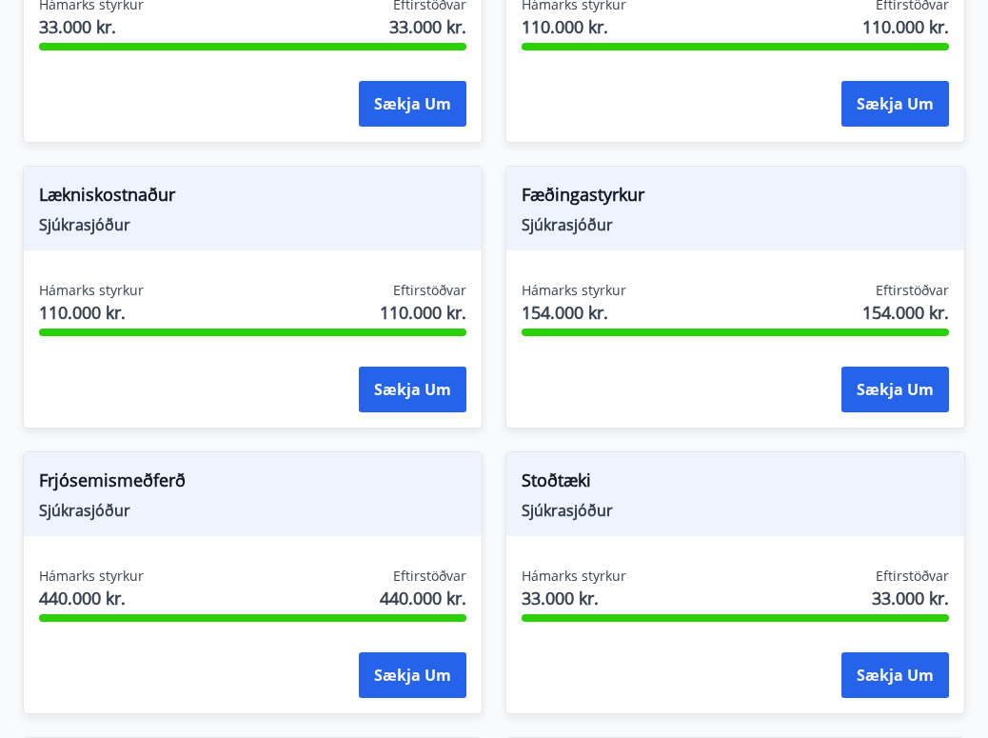
scroll to position [0, 0]
